Goal: Transaction & Acquisition: Purchase product/service

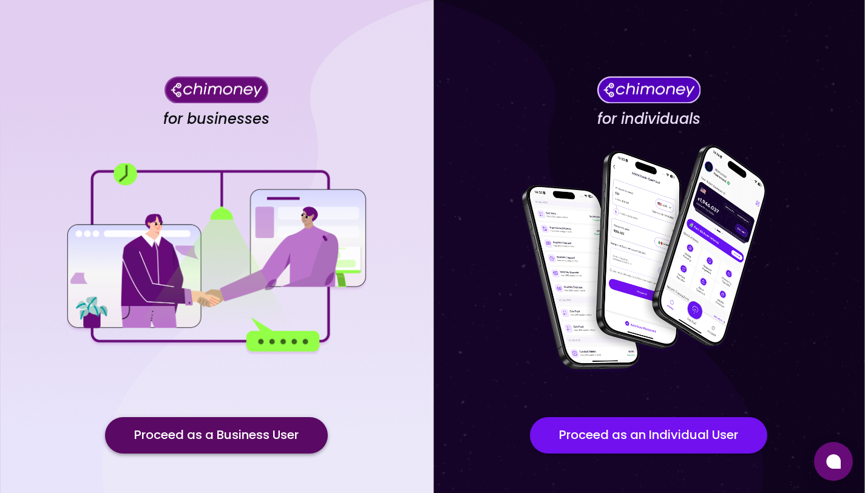
click at [266, 433] on button "Proceed as a Business User" at bounding box center [216, 435] width 223 height 36
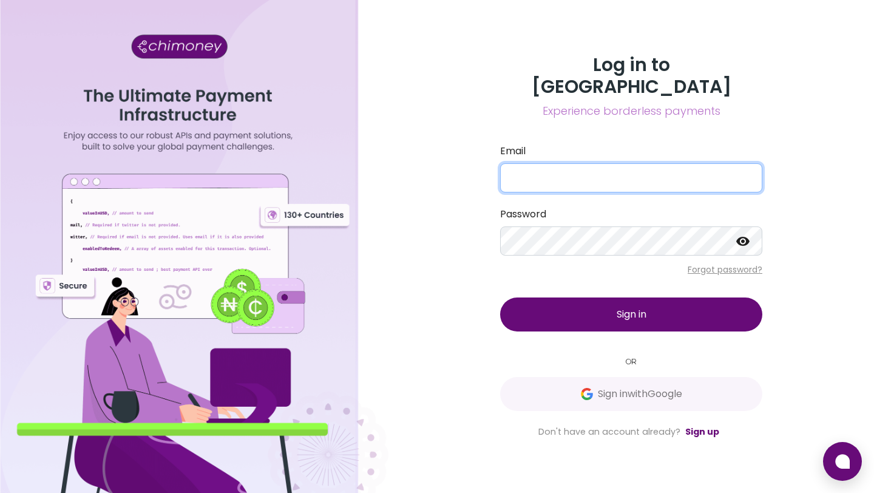
type input "[EMAIL_ADDRESS][DOMAIN_NAME]"
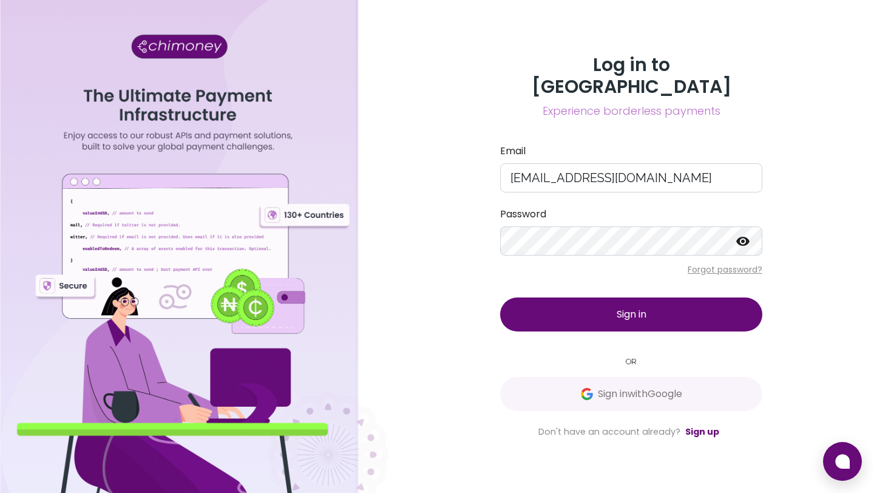
click at [590, 305] on button "Sign in" at bounding box center [631, 314] width 262 height 34
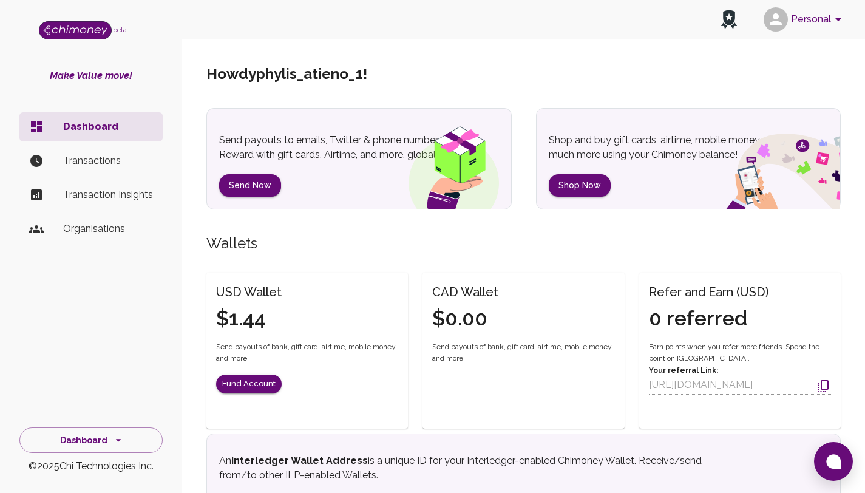
click at [102, 167] on p "Transactions" at bounding box center [108, 161] width 90 height 15
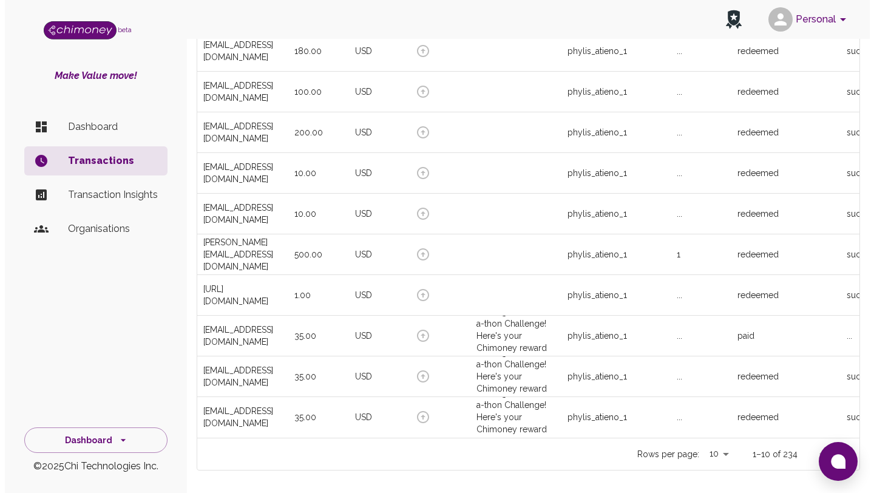
scroll to position [169, 0]
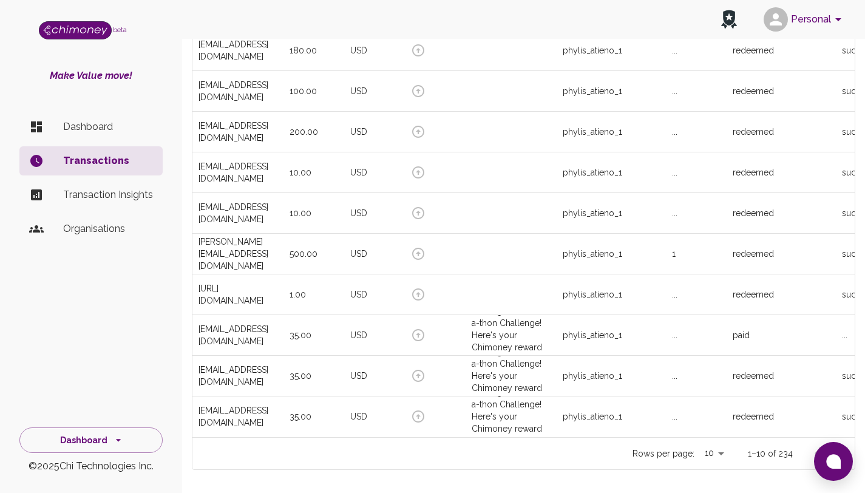
drag, startPoint x: 873, startPoint y: 254, endPoint x: 873, endPoint y: 370, distance: 116.5
click at [865, 370] on html "Personal beta Make Value move! Dashboard Transactions Transaction Insights Orga…" at bounding box center [432, 185] width 865 height 709
click at [582, 333] on div "phylis_atieno_1" at bounding box center [592, 335] width 59 height 12
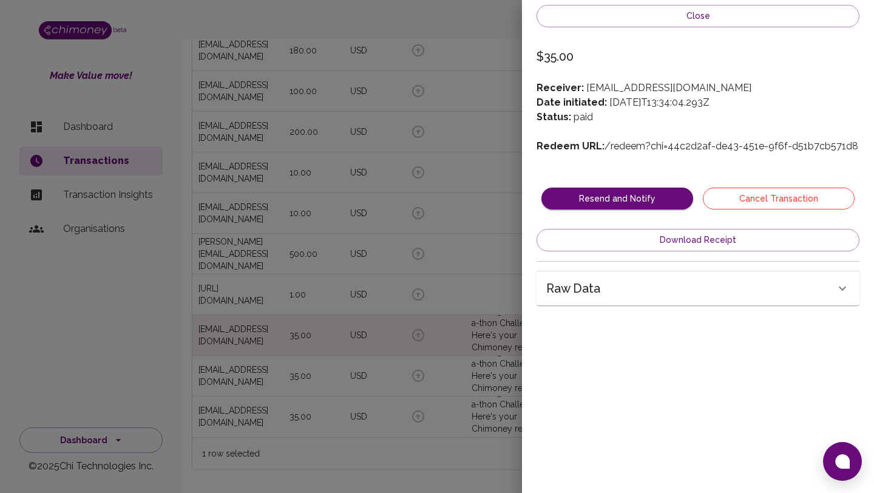
click at [722, 194] on button "Cancel Transaction" at bounding box center [779, 199] width 152 height 22
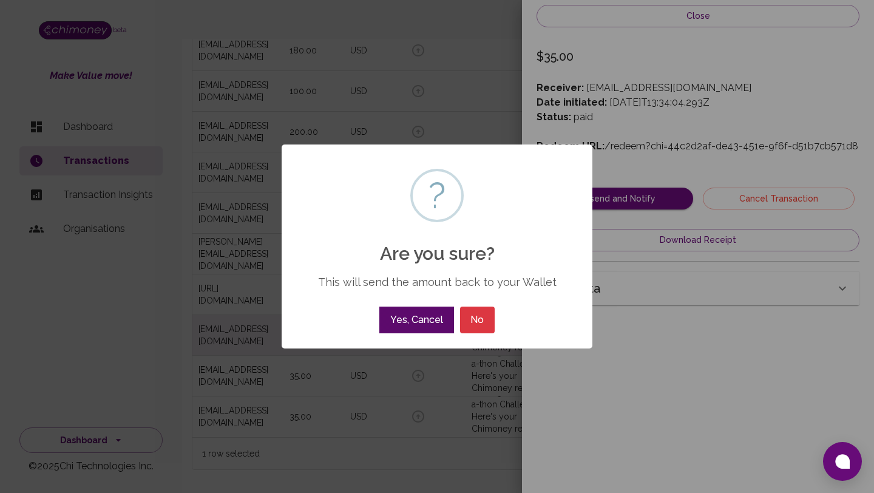
click at [419, 311] on button "Yes, Cancel" at bounding box center [416, 319] width 74 height 27
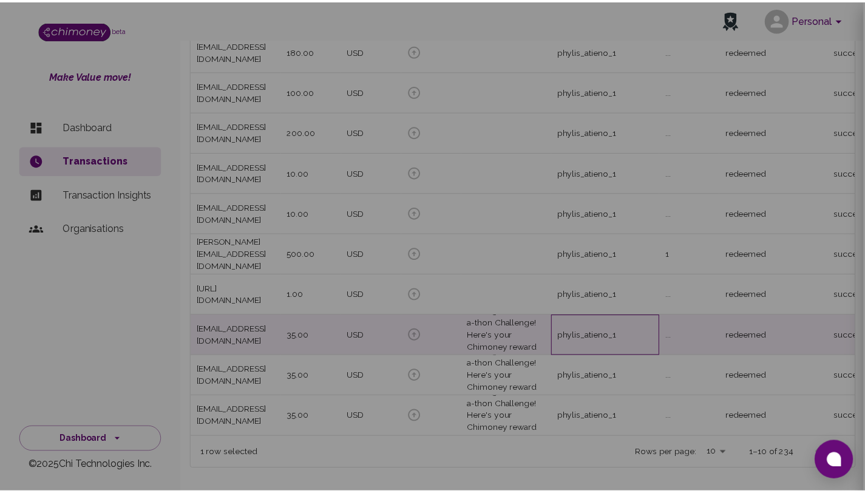
scroll to position [450, 662]
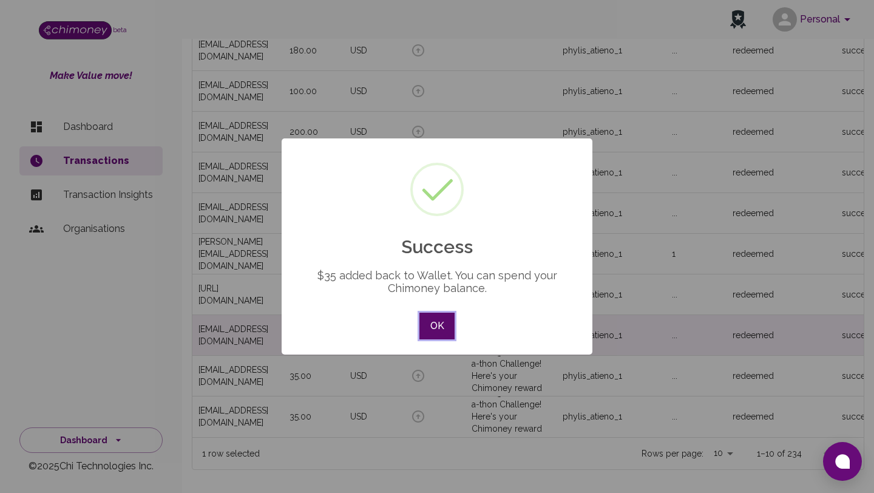
click at [442, 332] on button "OK" at bounding box center [436, 326] width 35 height 27
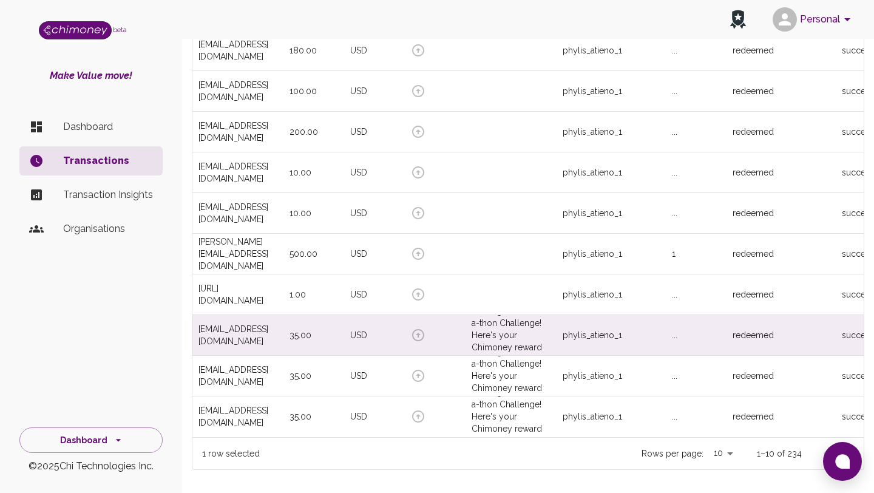
scroll to position [450, 653]
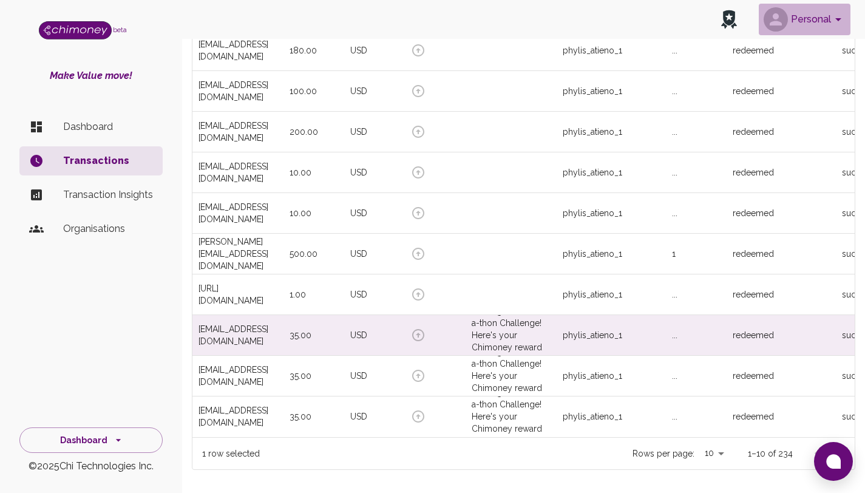
click at [830, 13] on button "Personal" at bounding box center [805, 20] width 92 height 32
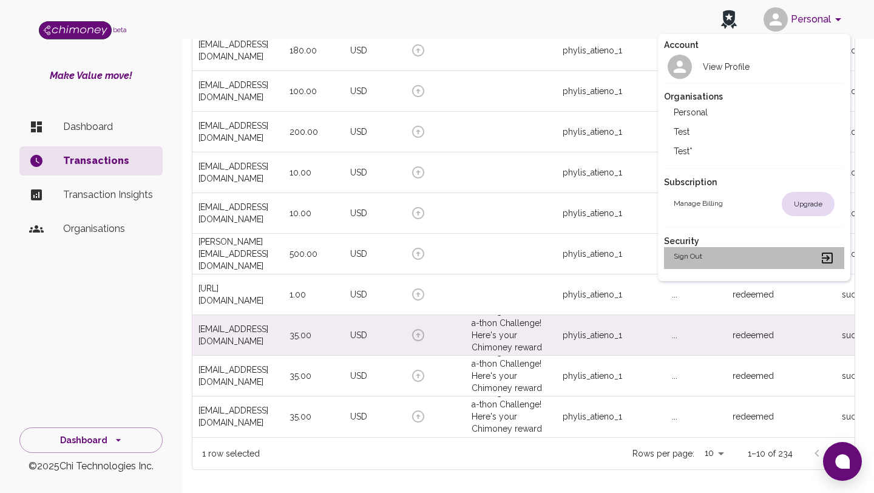
click at [683, 252] on h2 "Sign out" at bounding box center [688, 258] width 29 height 15
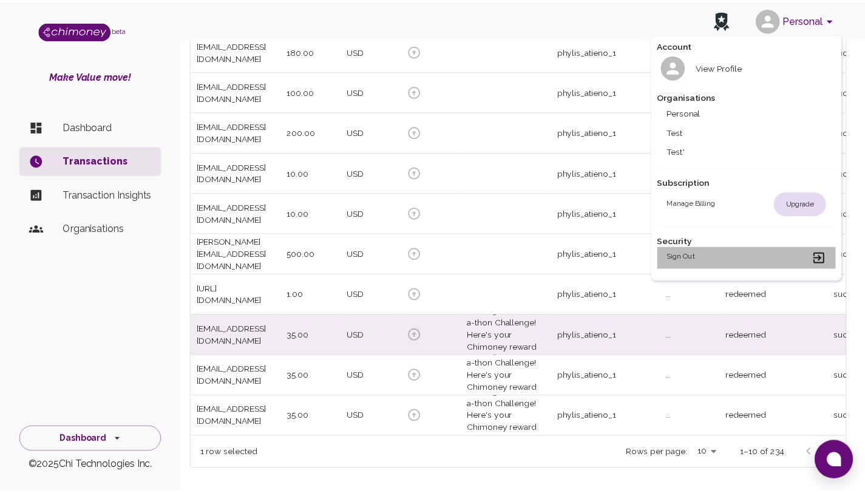
scroll to position [0, 0]
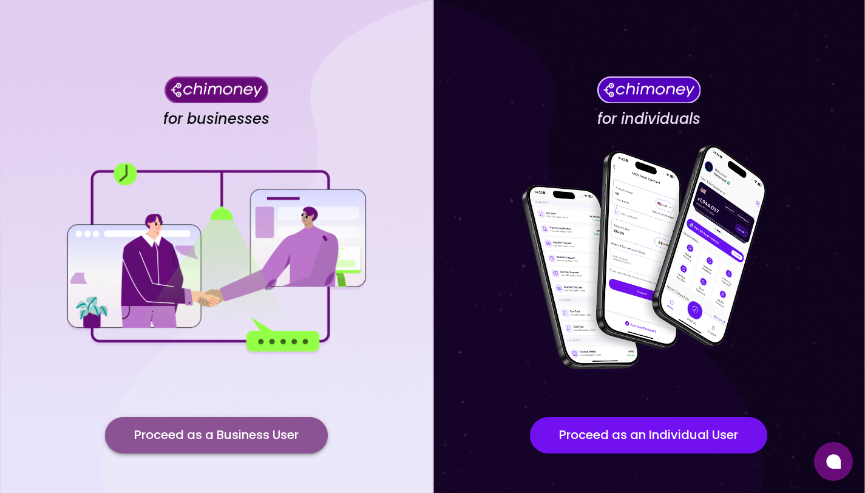
click at [241, 429] on button "Proceed as a Business User" at bounding box center [216, 435] width 223 height 36
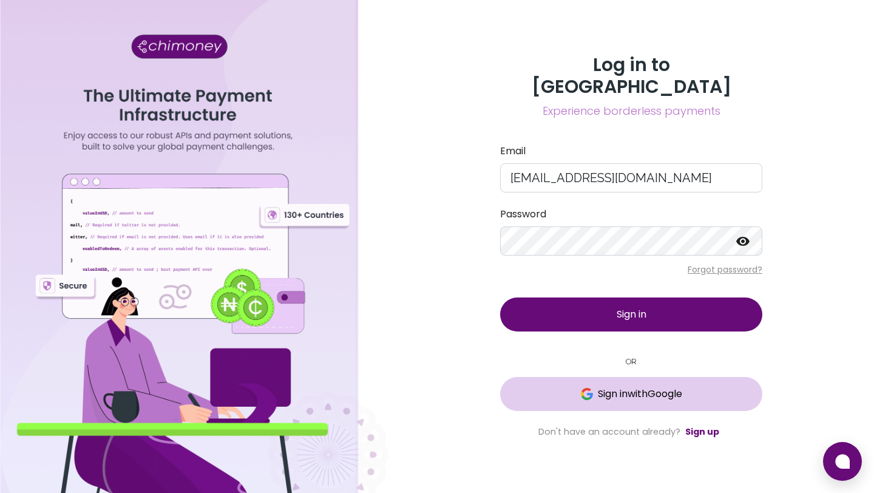
click at [711, 387] on span "Sign in with Google" at bounding box center [631, 394] width 214 height 15
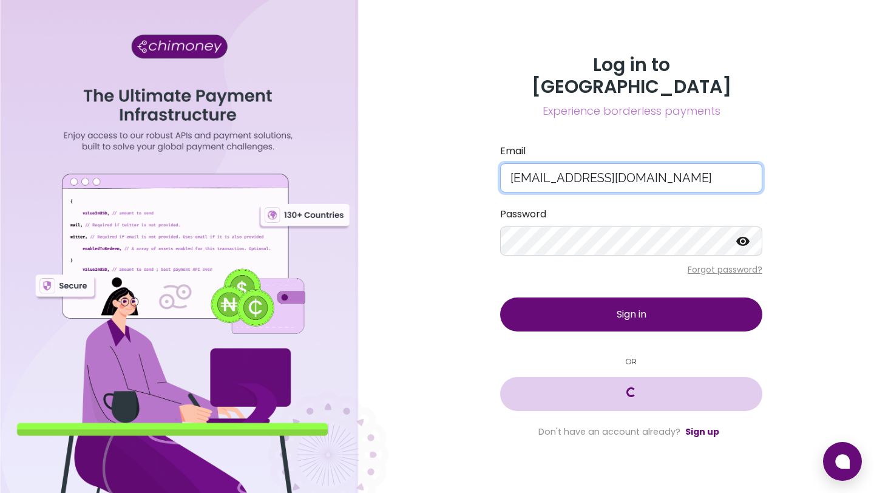
click at [533, 167] on input "[EMAIL_ADDRESS][DOMAIN_NAME]" at bounding box center [631, 177] width 262 height 29
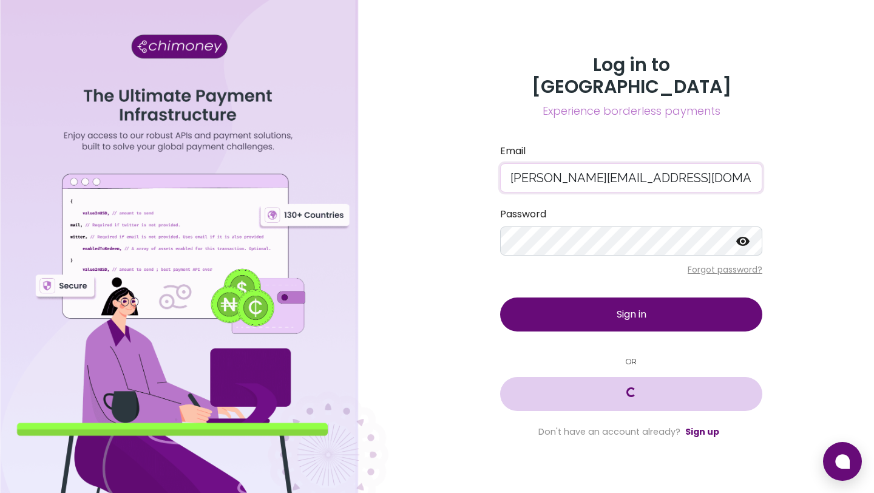
type input "[PERSON_NAME][EMAIL_ADDRESS][DOMAIN_NAME]"
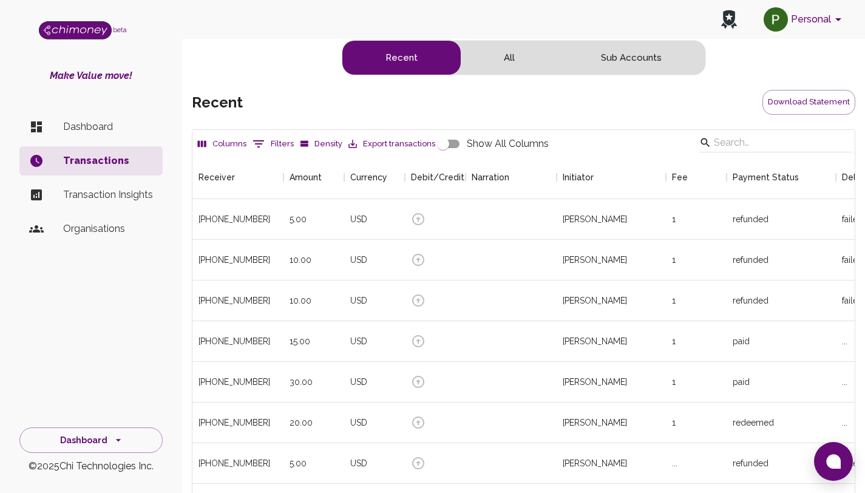
scroll to position [450, 653]
click at [104, 123] on p "Dashboard" at bounding box center [108, 127] width 90 height 15
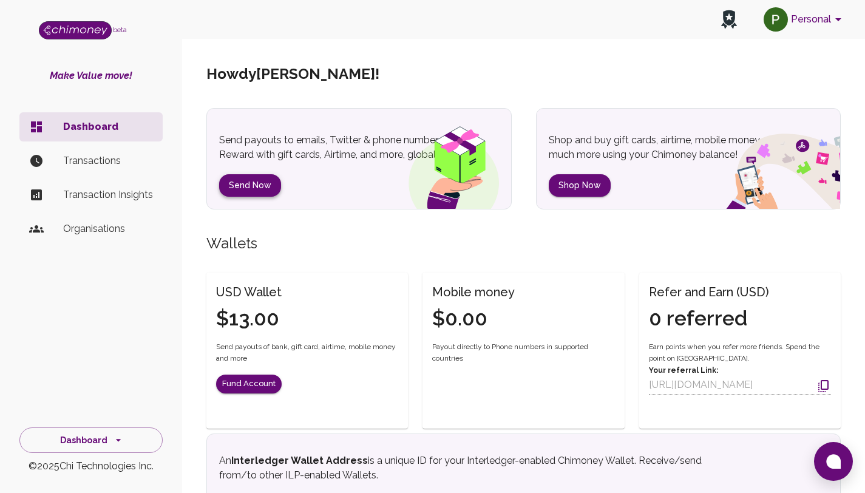
click at [248, 190] on button "Send Now" at bounding box center [250, 185] width 62 height 22
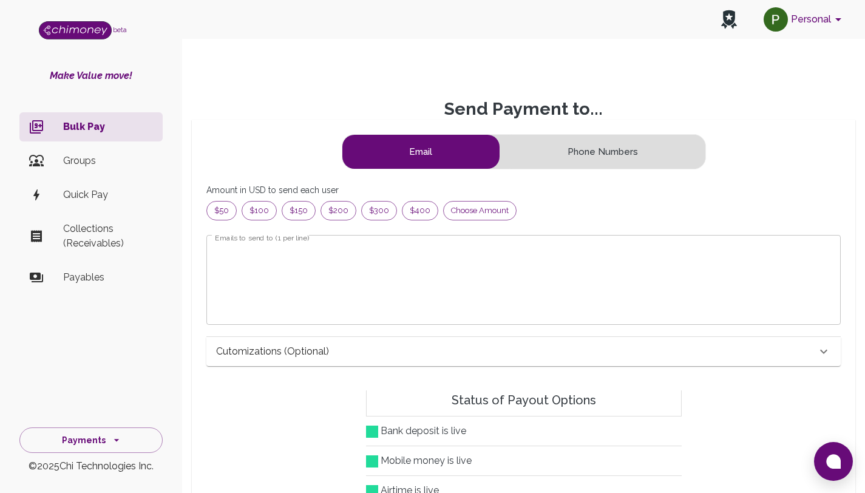
scroll to position [147, 604]
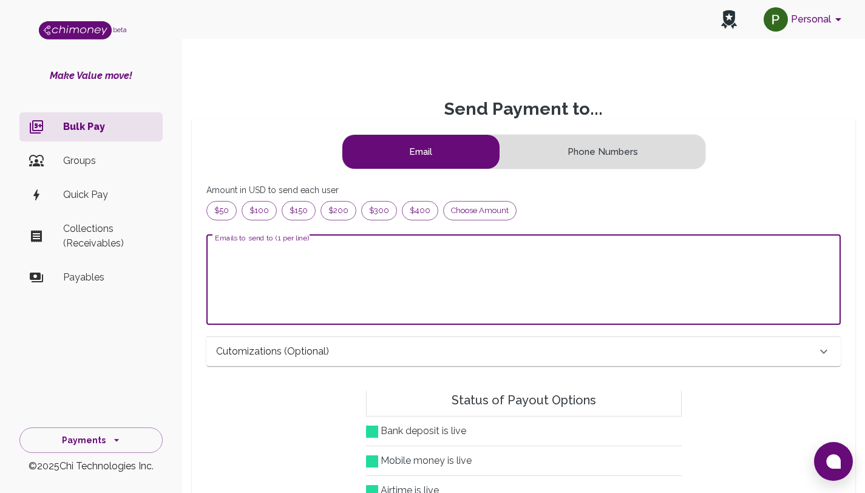
click at [473, 248] on textarea "Emails to send to (1 per line)" at bounding box center [523, 280] width 617 height 70
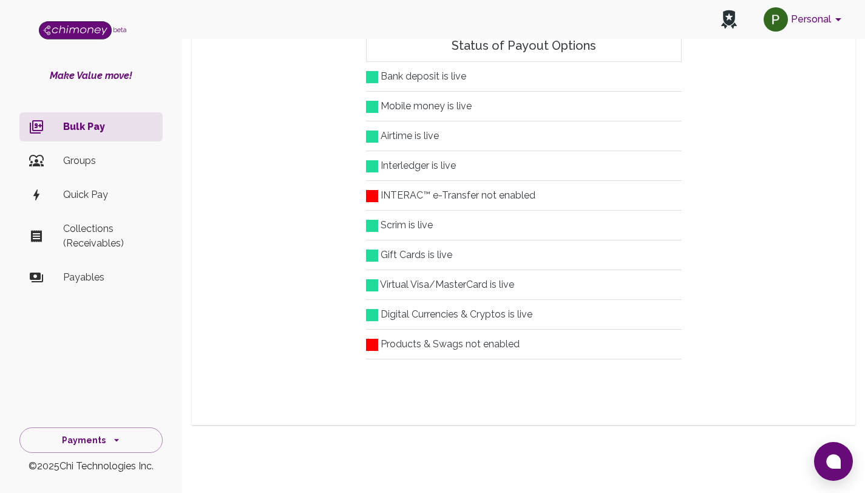
scroll to position [0, 0]
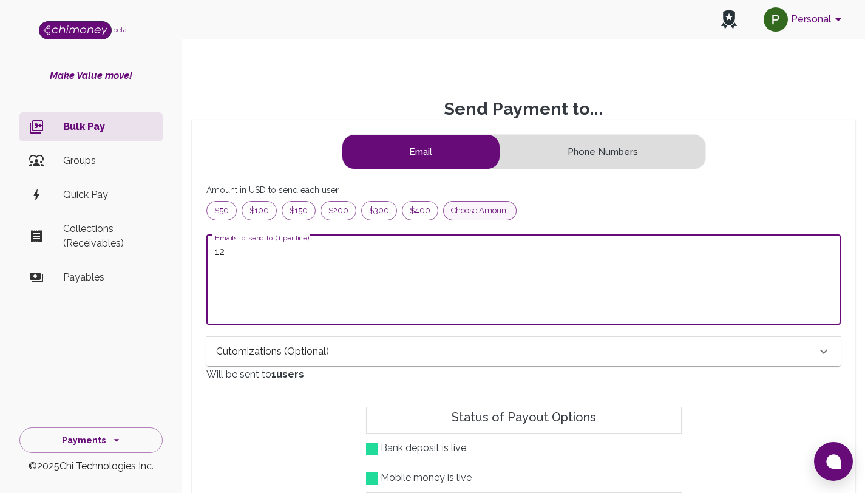
type textarea "12"
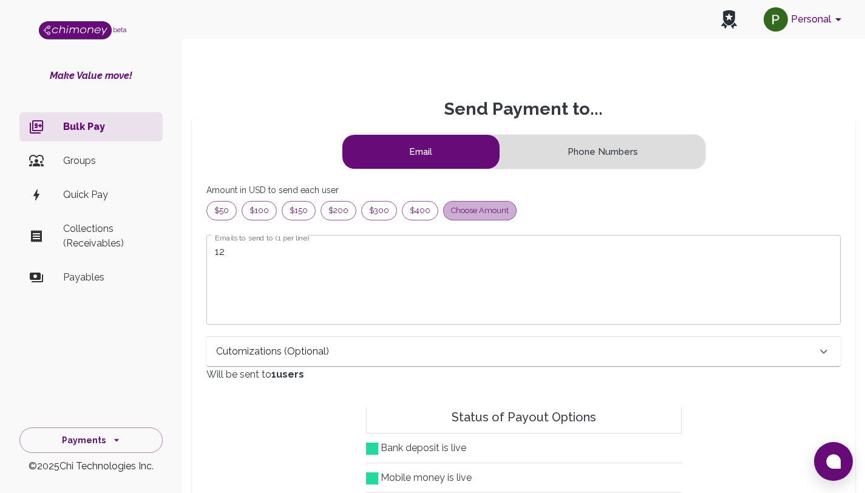
click at [490, 214] on span "Choose amount" at bounding box center [480, 211] width 72 height 12
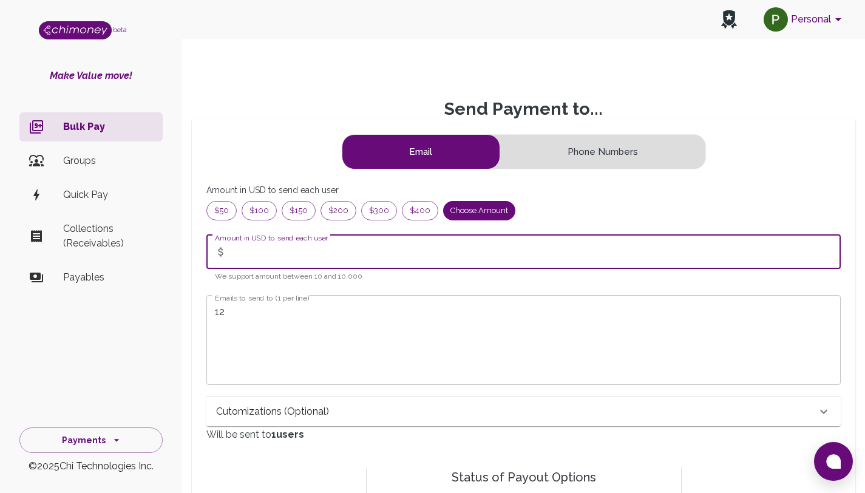
click at [356, 260] on input "Amount in USD to send each user" at bounding box center [536, 252] width 609 height 34
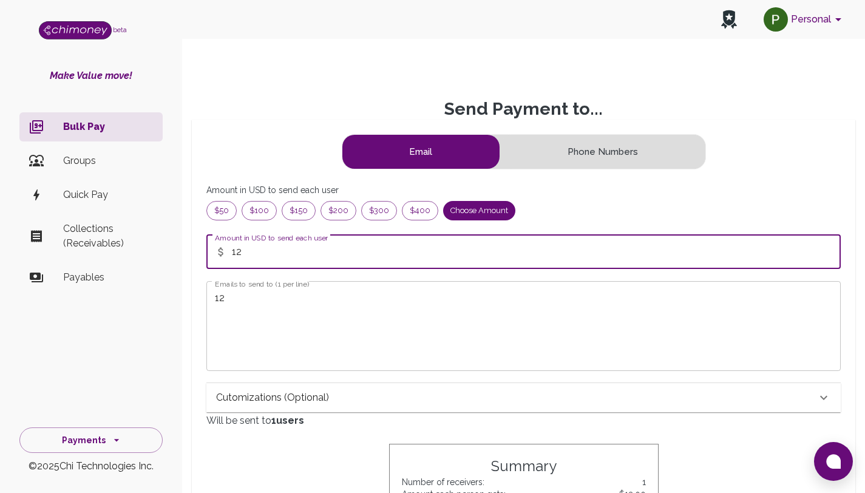
type input "12"
click at [309, 318] on textarea "12" at bounding box center [523, 326] width 617 height 70
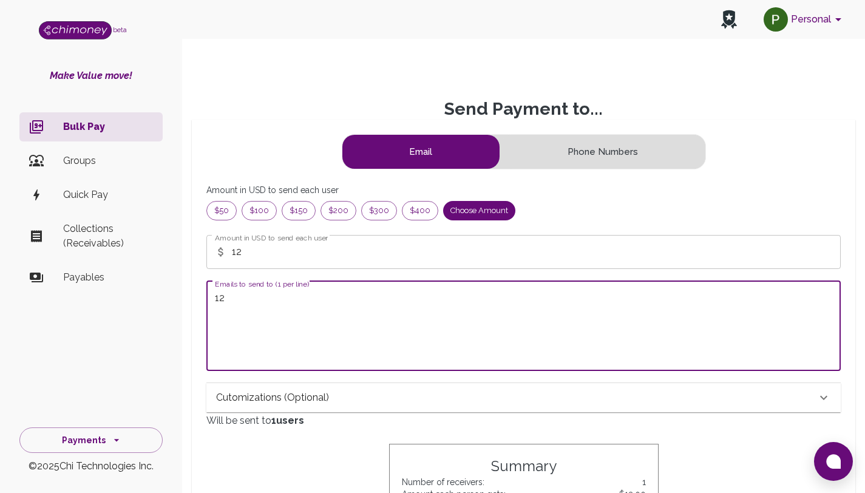
click at [309, 318] on textarea "12" at bounding box center [523, 326] width 617 height 70
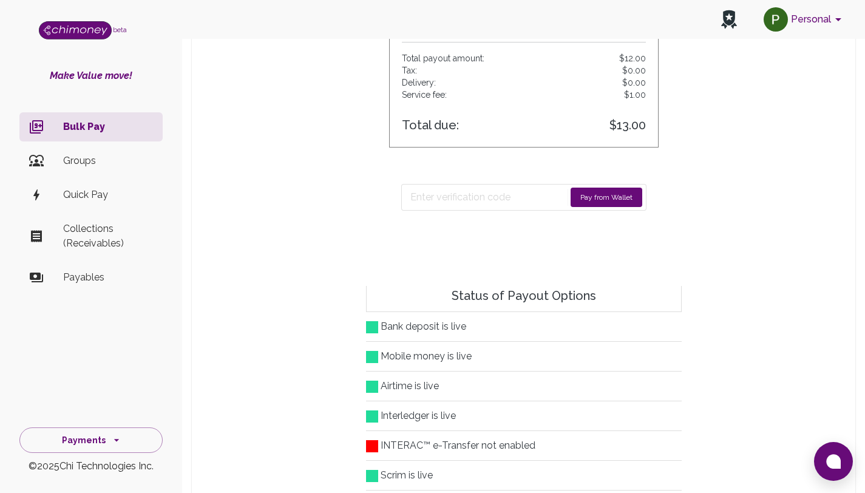
scroll to position [718, 0]
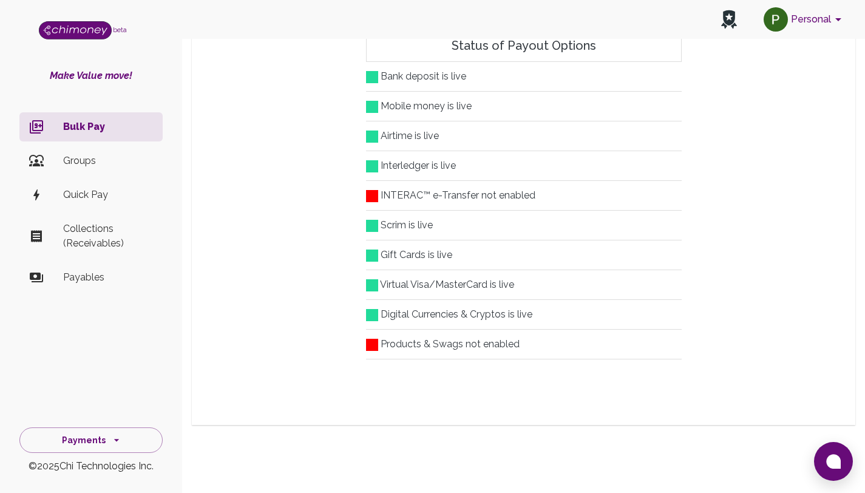
drag, startPoint x: 873, startPoint y: 141, endPoint x: 872, endPoint y: 455, distance: 313.8
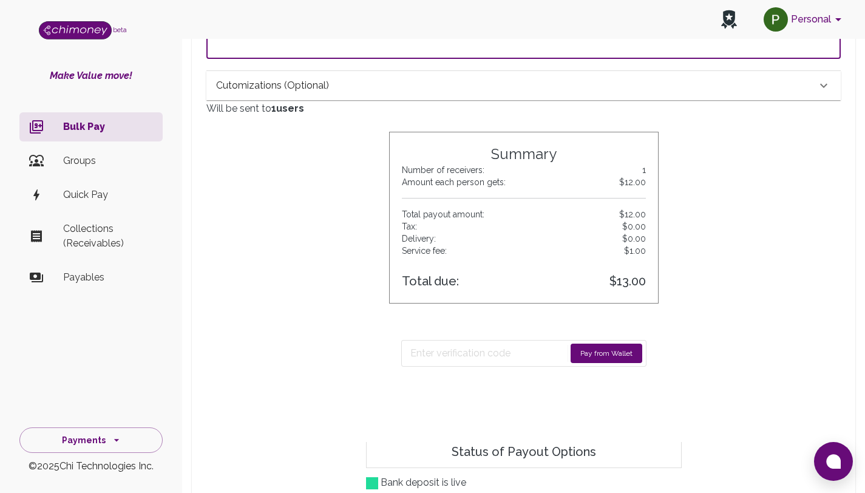
scroll to position [310, 0]
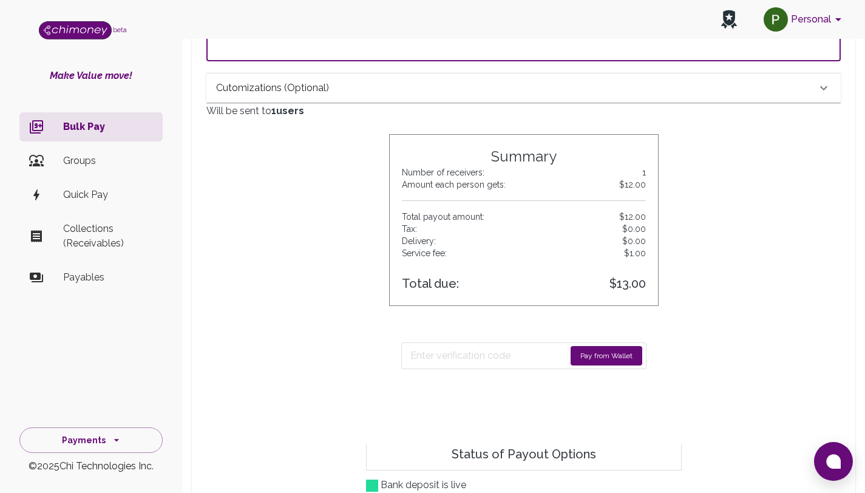
type textarea "[EMAIL_ADDRESS][DOMAIN_NAME]"
click at [611, 360] on button "Pay from Wallet" at bounding box center [606, 355] width 72 height 19
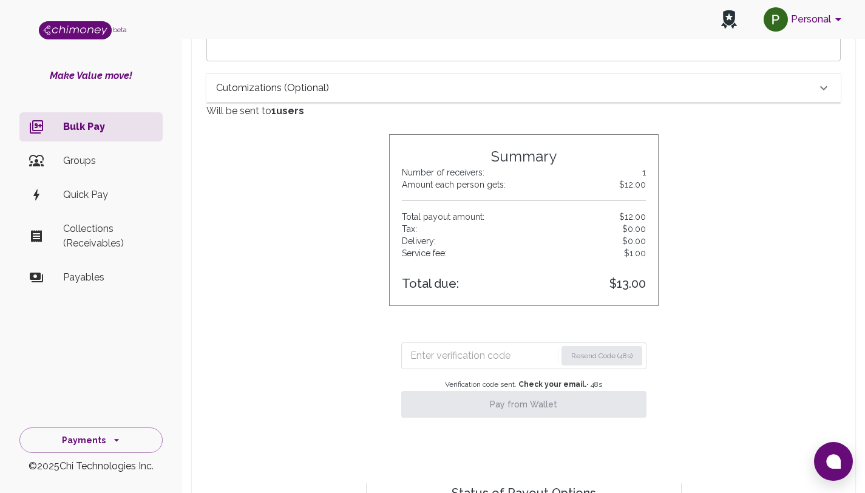
click at [98, 134] on p "Bulk Pay" at bounding box center [108, 127] width 90 height 15
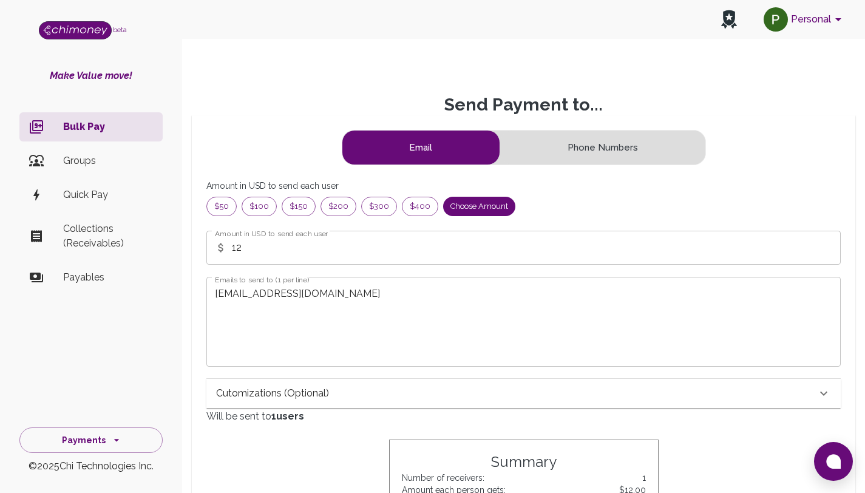
scroll to position [0, 0]
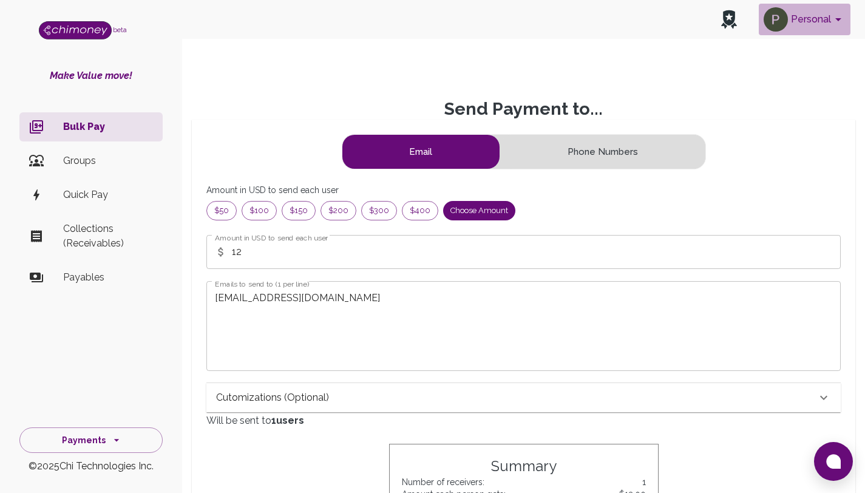
click at [804, 24] on button "Personal" at bounding box center [805, 20] width 92 height 32
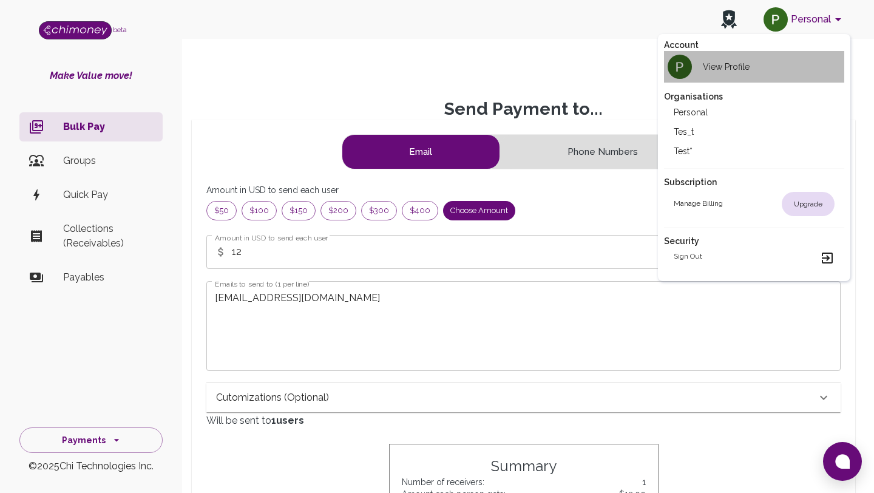
click at [728, 73] on div "View Profile" at bounding box center [712, 67] width 76 height 24
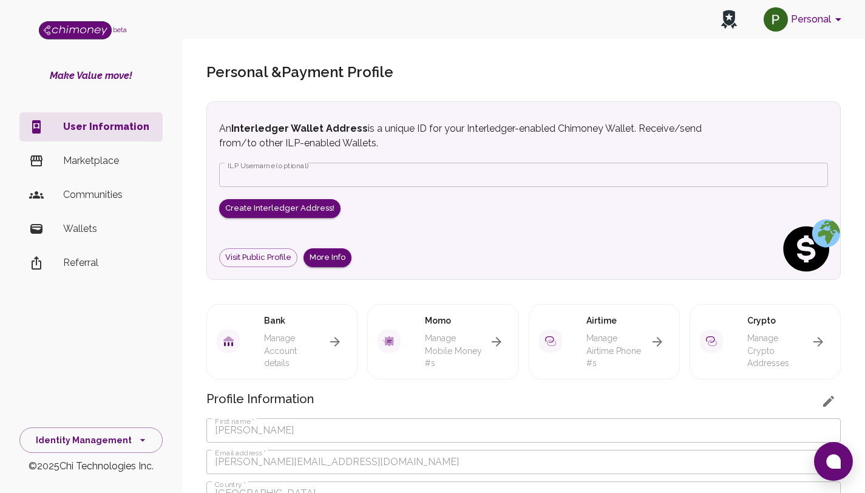
scroll to position [2, 0]
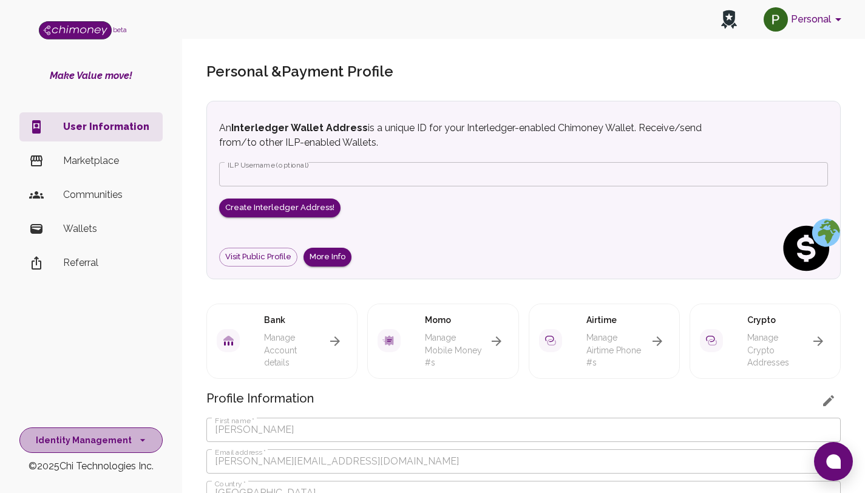
click at [83, 440] on button "Identity Management" at bounding box center [90, 440] width 143 height 26
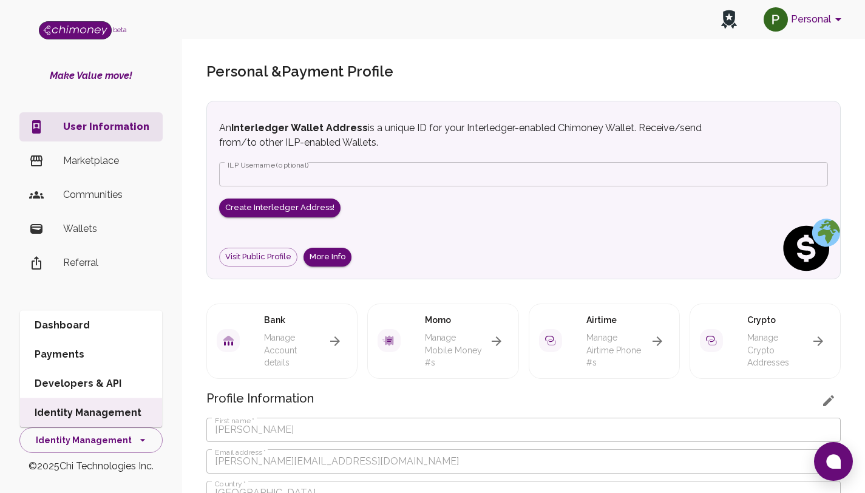
click at [89, 331] on li "Dashboard" at bounding box center [91, 325] width 142 height 29
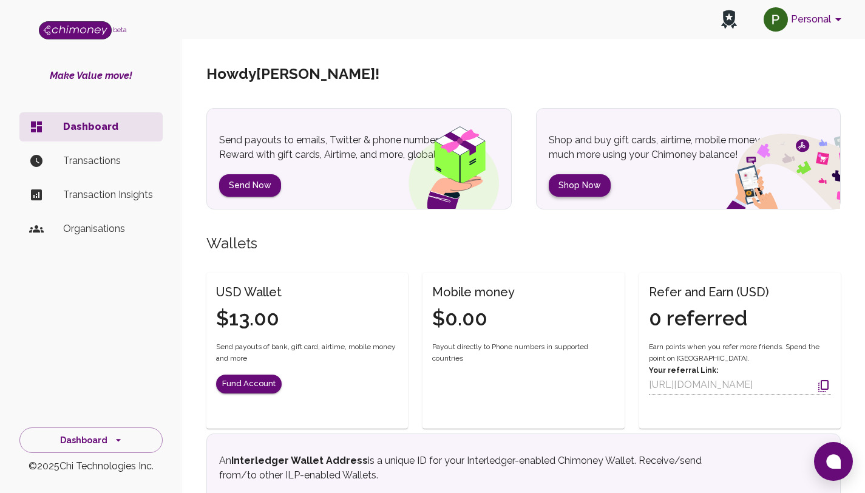
click at [592, 179] on button "Shop Now" at bounding box center [580, 185] width 62 height 22
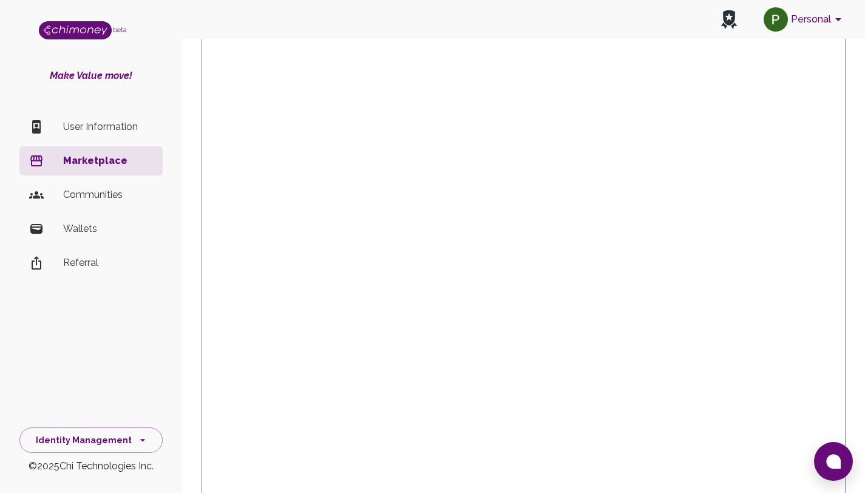
scroll to position [268, 0]
click at [587, 24] on div "Personal" at bounding box center [523, 19] width 683 height 39
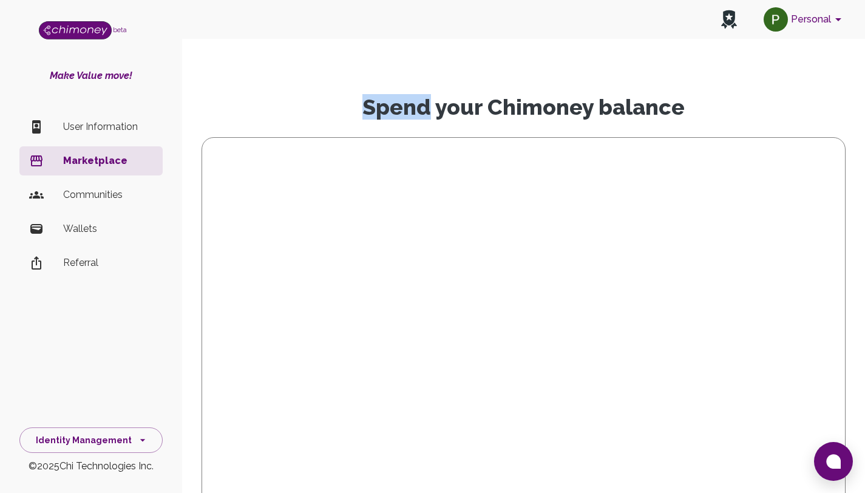
click at [836, 66] on div "Spend your Chimoney balance" at bounding box center [523, 488] width 663 height 870
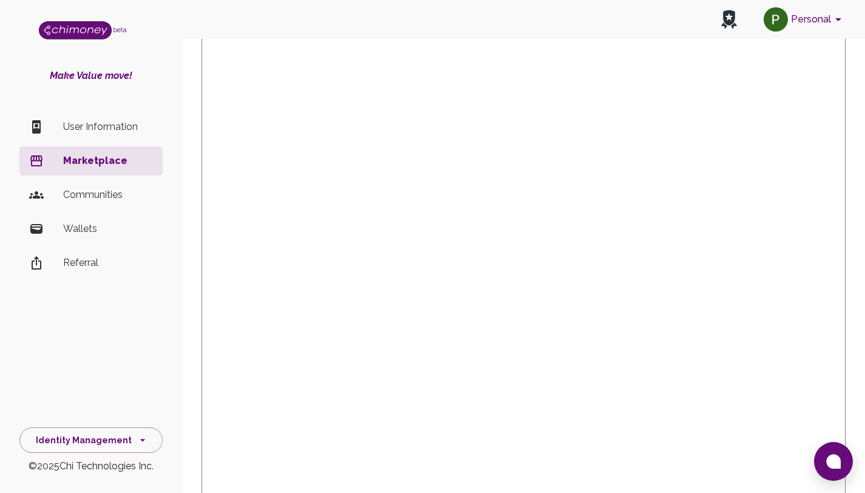
scroll to position [207, 0]
drag, startPoint x: 873, startPoint y: 209, endPoint x: 873, endPoint y: 314, distance: 104.4
click at [865, 314] on html "Personal beta Make Value move! User Information Marketplace Communities Wallets…" at bounding box center [432, 282] width 865 height 978
drag, startPoint x: 873, startPoint y: 153, endPoint x: 873, endPoint y: 175, distance: 21.8
click at [865, 175] on html "Personal beta Make Value move! User Information Marketplace Communities Wallets…" at bounding box center [432, 240] width 865 height 978
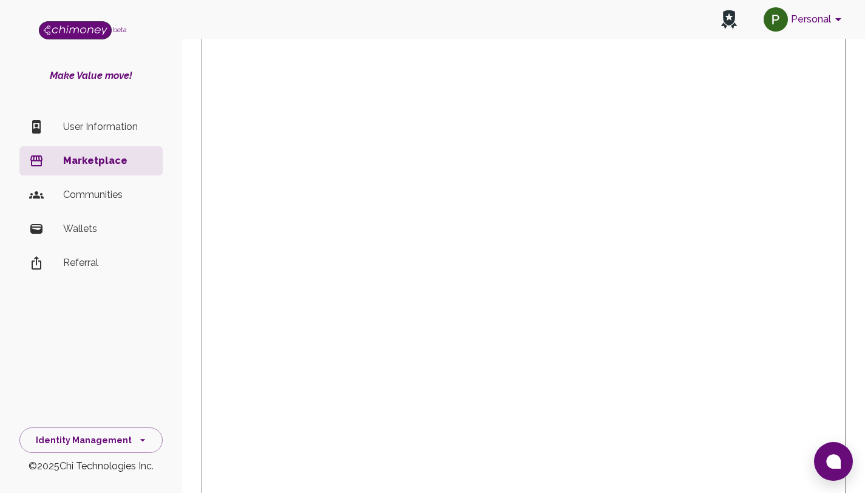
scroll to position [250, 0]
drag, startPoint x: 873, startPoint y: 156, endPoint x: 873, endPoint y: 76, distance: 80.1
click at [865, 74] on html "Personal beta Make Value move! User Information Marketplace Communities Wallets…" at bounding box center [432, 405] width 865 height 978
drag, startPoint x: 873, startPoint y: 228, endPoint x: 855, endPoint y: 458, distance: 230.1
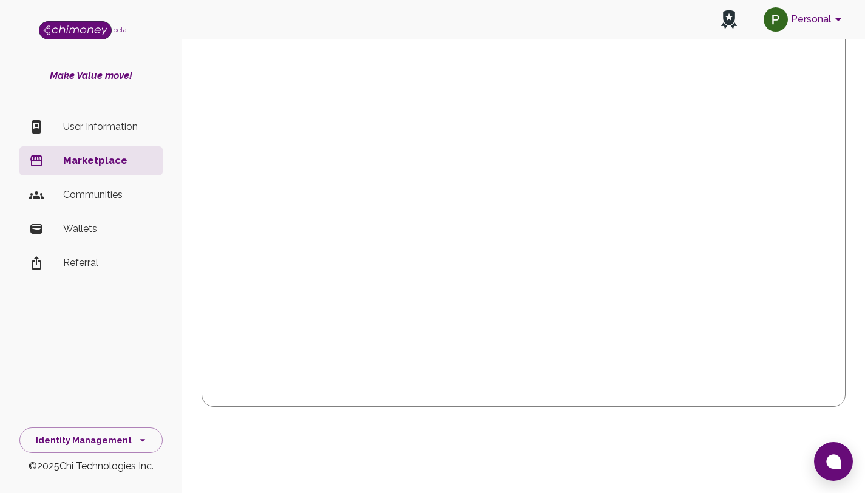
click at [855, 458] on html "Personal beta Make Value move! User Information Marketplace Communities Wallets…" at bounding box center [432, 4] width 865 height 978
drag, startPoint x: 873, startPoint y: 382, endPoint x: 873, endPoint y: 318, distance: 63.7
click at [865, 316] on html "Personal beta Make Value move! User Information Marketplace Communities Wallets…" at bounding box center [432, 226] width 865 height 978
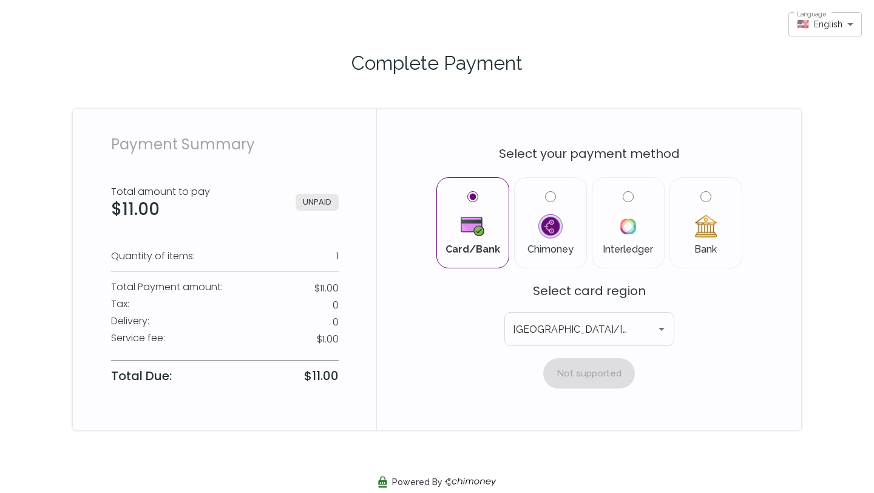
click at [555, 246] on label "Chimoney" at bounding box center [550, 222] width 52 height 63
click at [555, 202] on input "Chimoney" at bounding box center [550, 196] width 11 height 11
radio input "true"
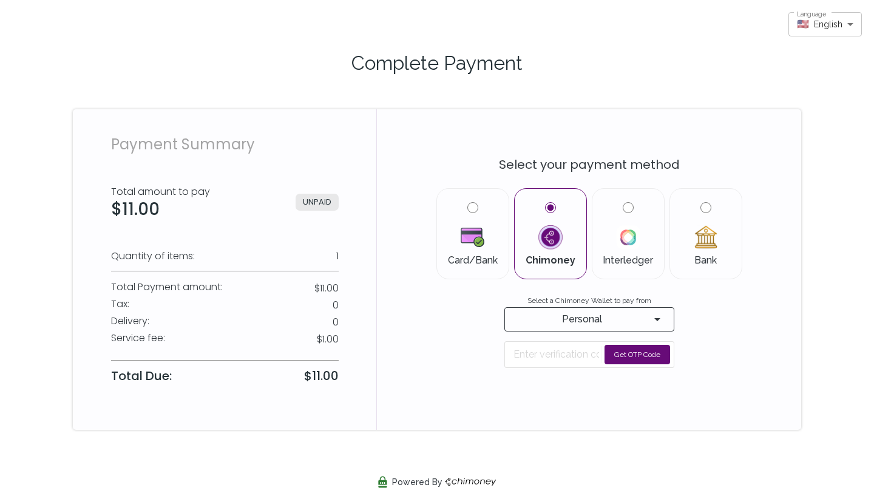
click at [620, 353] on button "Get OTP Code" at bounding box center [637, 354] width 66 height 19
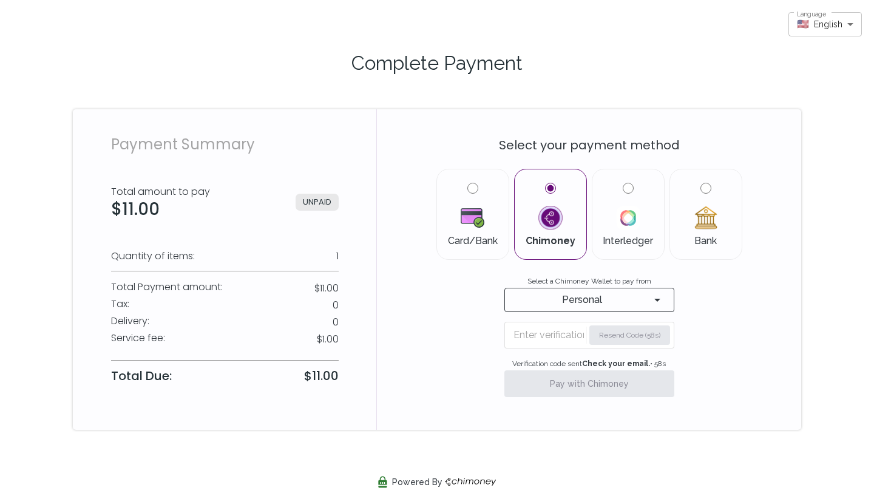
click at [576, 337] on input "Enter verification code" at bounding box center [548, 334] width 70 height 19
click at [591, 299] on span "Personal" at bounding box center [582, 299] width 136 height 17
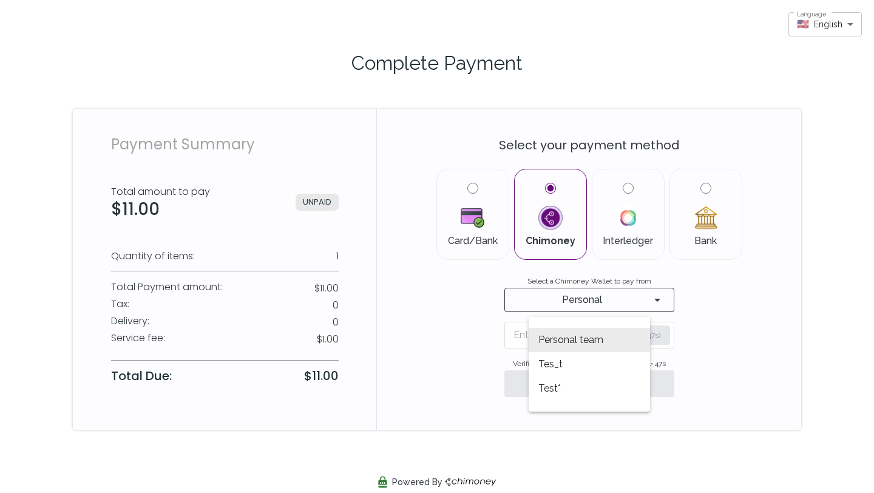
click at [512, 340] on div at bounding box center [437, 246] width 874 height 493
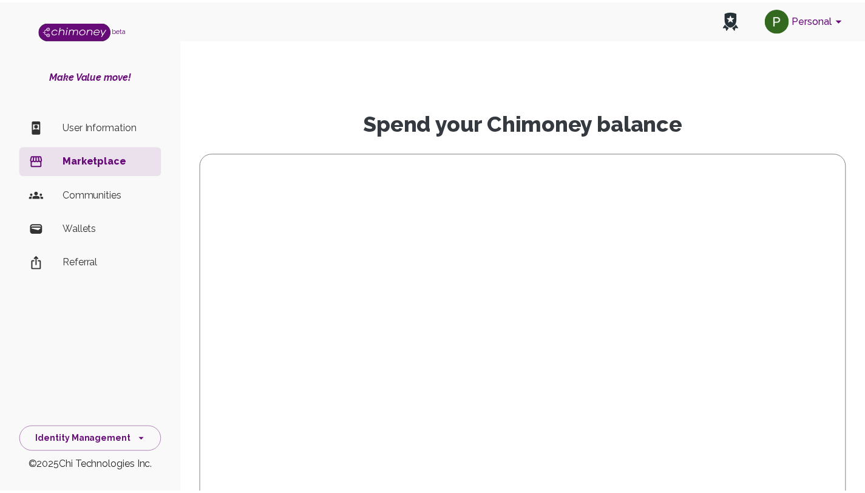
scroll to position [265, 0]
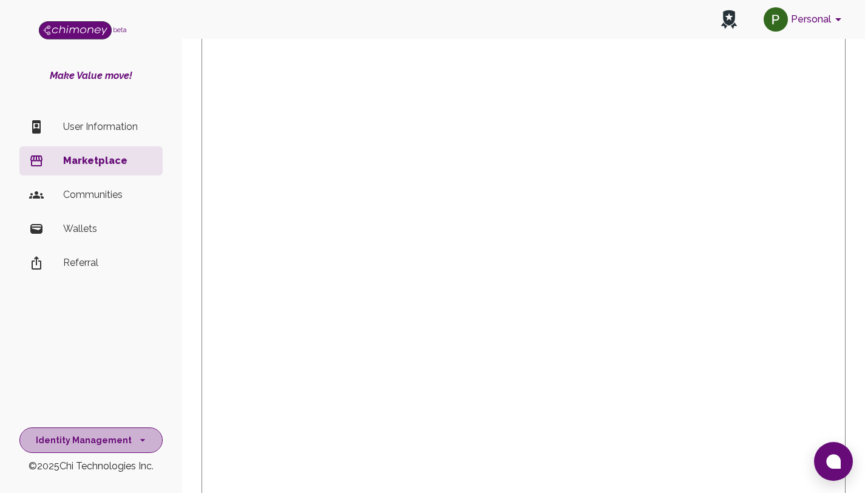
click at [95, 439] on button "Identity Management" at bounding box center [90, 440] width 143 height 26
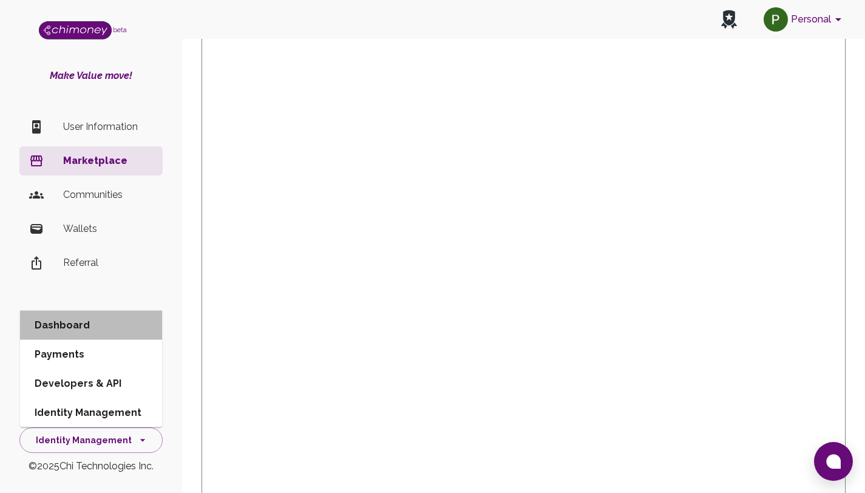
click at [76, 320] on li "Dashboard" at bounding box center [91, 325] width 142 height 29
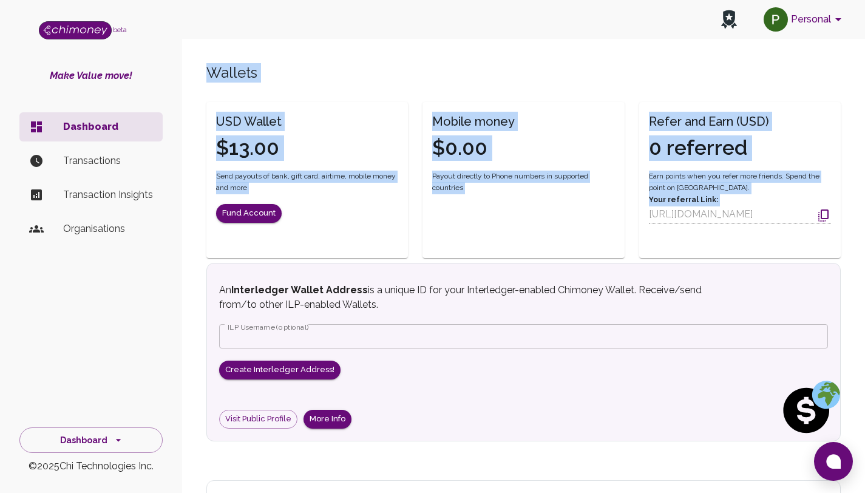
scroll to position [167, 0]
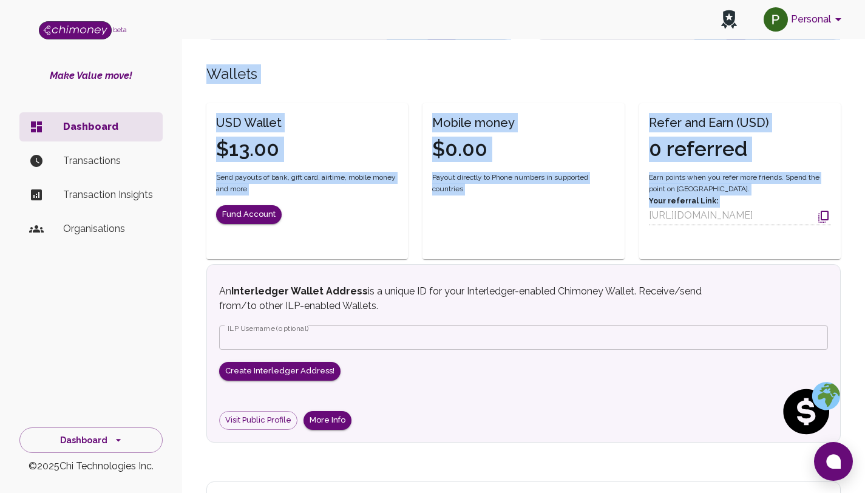
drag, startPoint x: 873, startPoint y: 98, endPoint x: 870, endPoint y: 206, distance: 107.5
click at [865, 207] on html "Personal beta Make Value move! Dashboard Transactions Transaction Insights Orga…" at bounding box center [432, 212] width 865 height 762
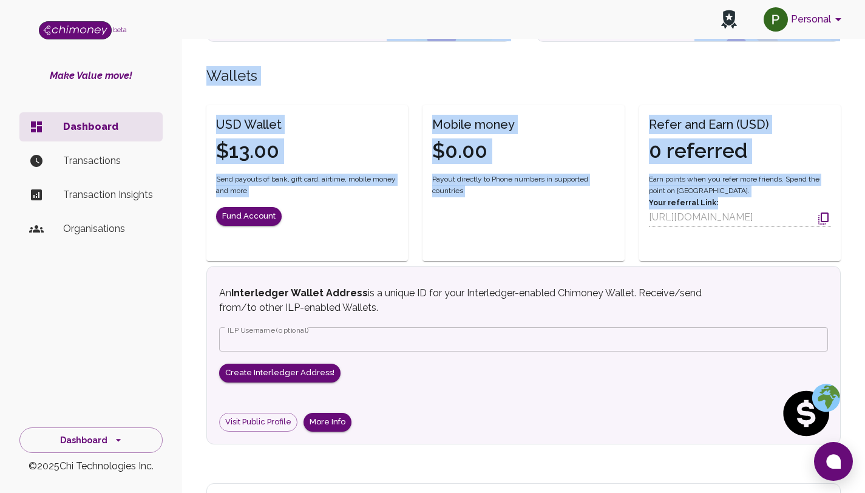
click at [860, 185] on div "Howdy Phylis Atieno ! Send payouts to emails, Twitter & phone numbers. Reward w…" at bounding box center [523, 229] width 683 height 732
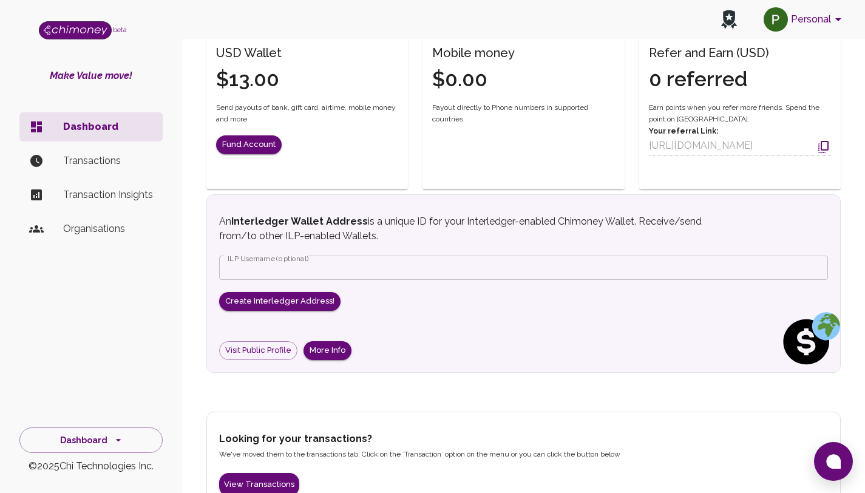
drag, startPoint x: 873, startPoint y: 206, endPoint x: 870, endPoint y: 255, distance: 49.2
click at [865, 255] on html "Personal beta Make Value move! Dashboard Transactions Transaction Insights Orga…" at bounding box center [432, 142] width 865 height 762
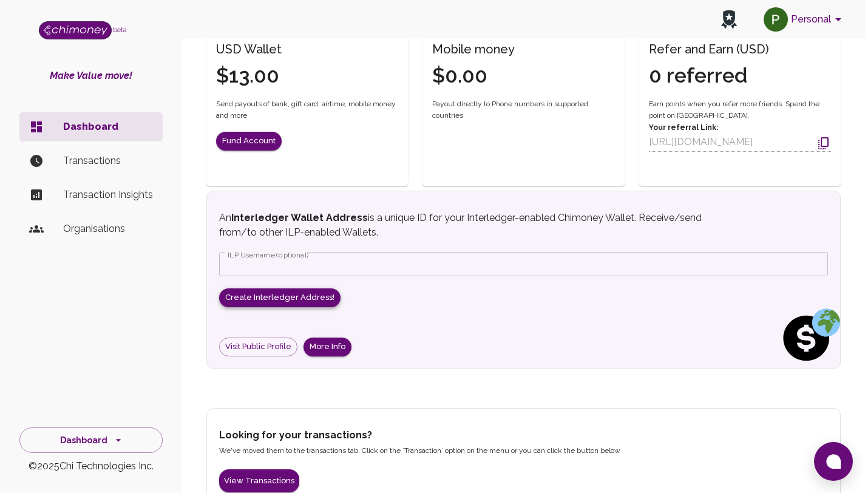
click at [303, 296] on button "Create Interledger Address!" at bounding box center [279, 297] width 121 height 19
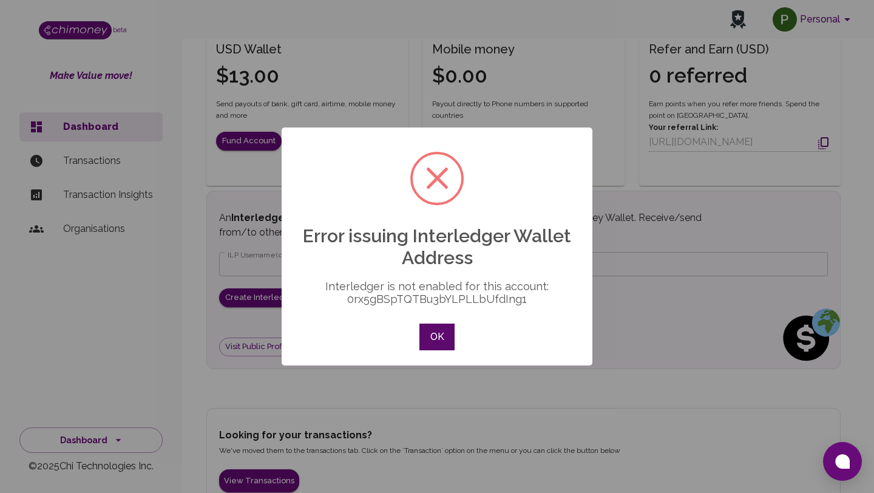
click at [443, 334] on button "OK" at bounding box center [436, 336] width 35 height 27
